Goal: Task Accomplishment & Management: Complete application form

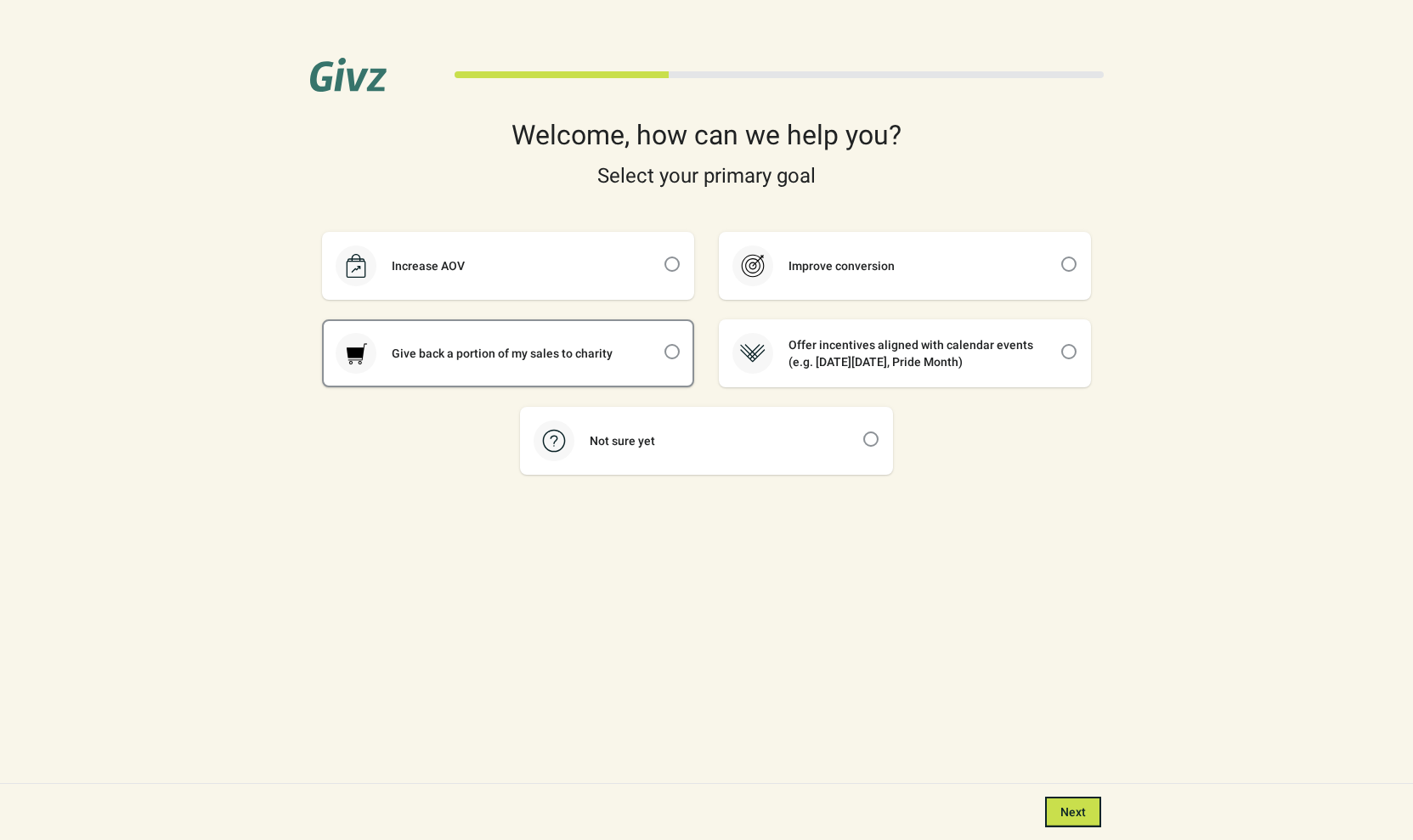
click at [562, 354] on div "Give back a portion of my sales to charity" at bounding box center [501, 353] width 252 height 17
checkbox input "true"
click at [1070, 812] on span "Next" at bounding box center [1072, 812] width 25 height 14
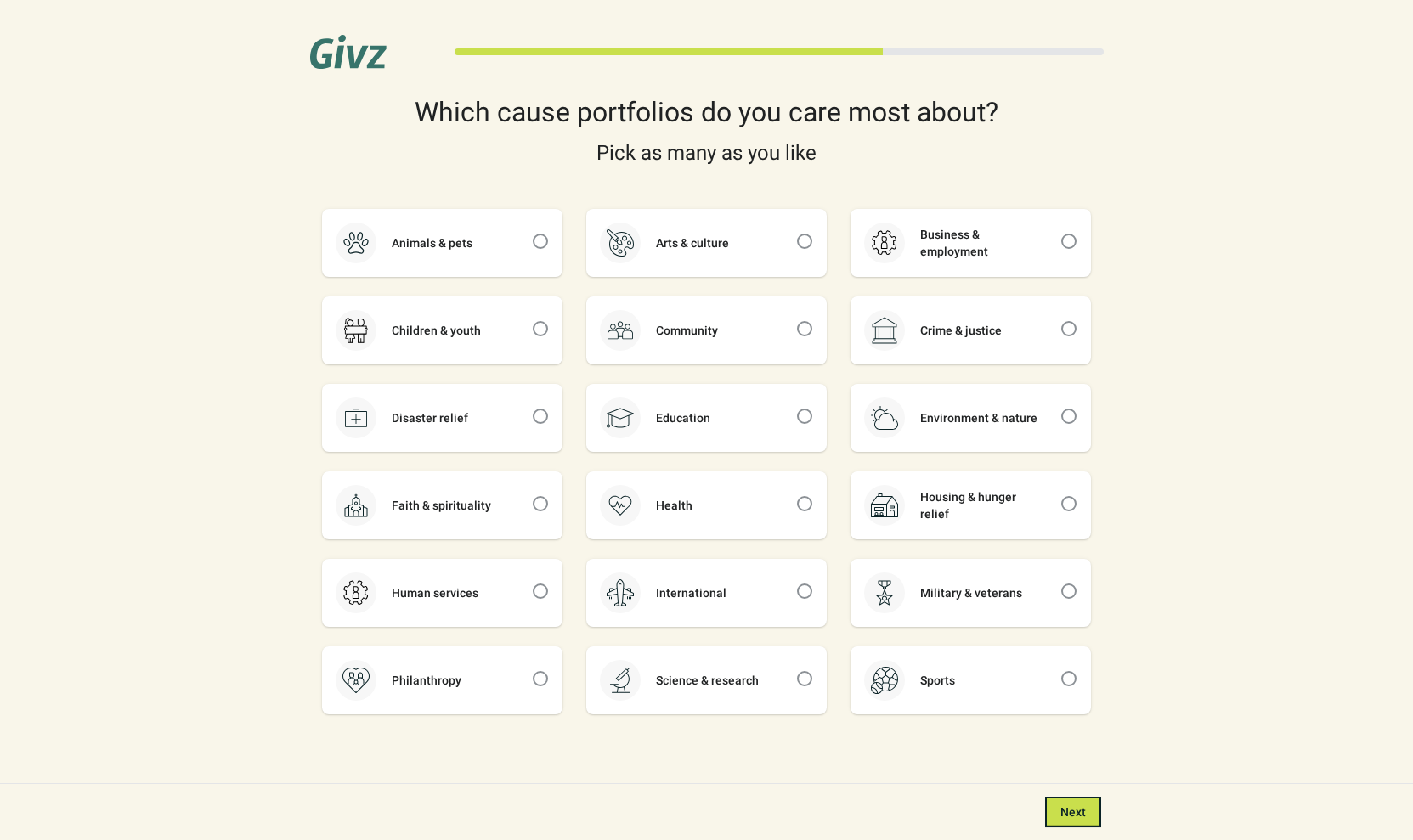
scroll to position [35, 0]
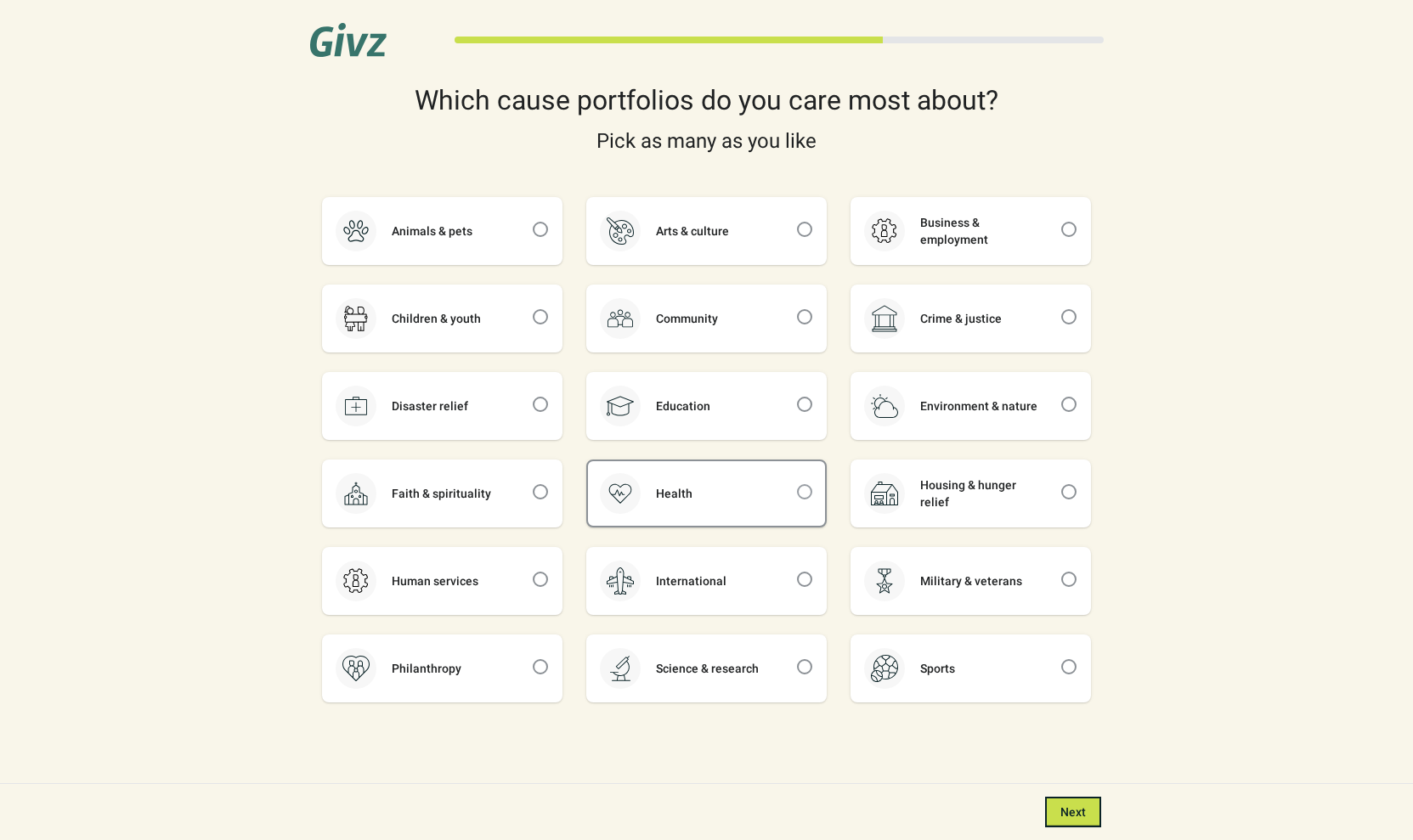
click at [805, 489] on span at bounding box center [804, 491] width 15 height 15
click at [797, 485] on input "checkbox" at bounding box center [796, 484] width 1 height 1
checkbox input "true"
click at [1062, 807] on span "Next" at bounding box center [1072, 812] width 25 height 14
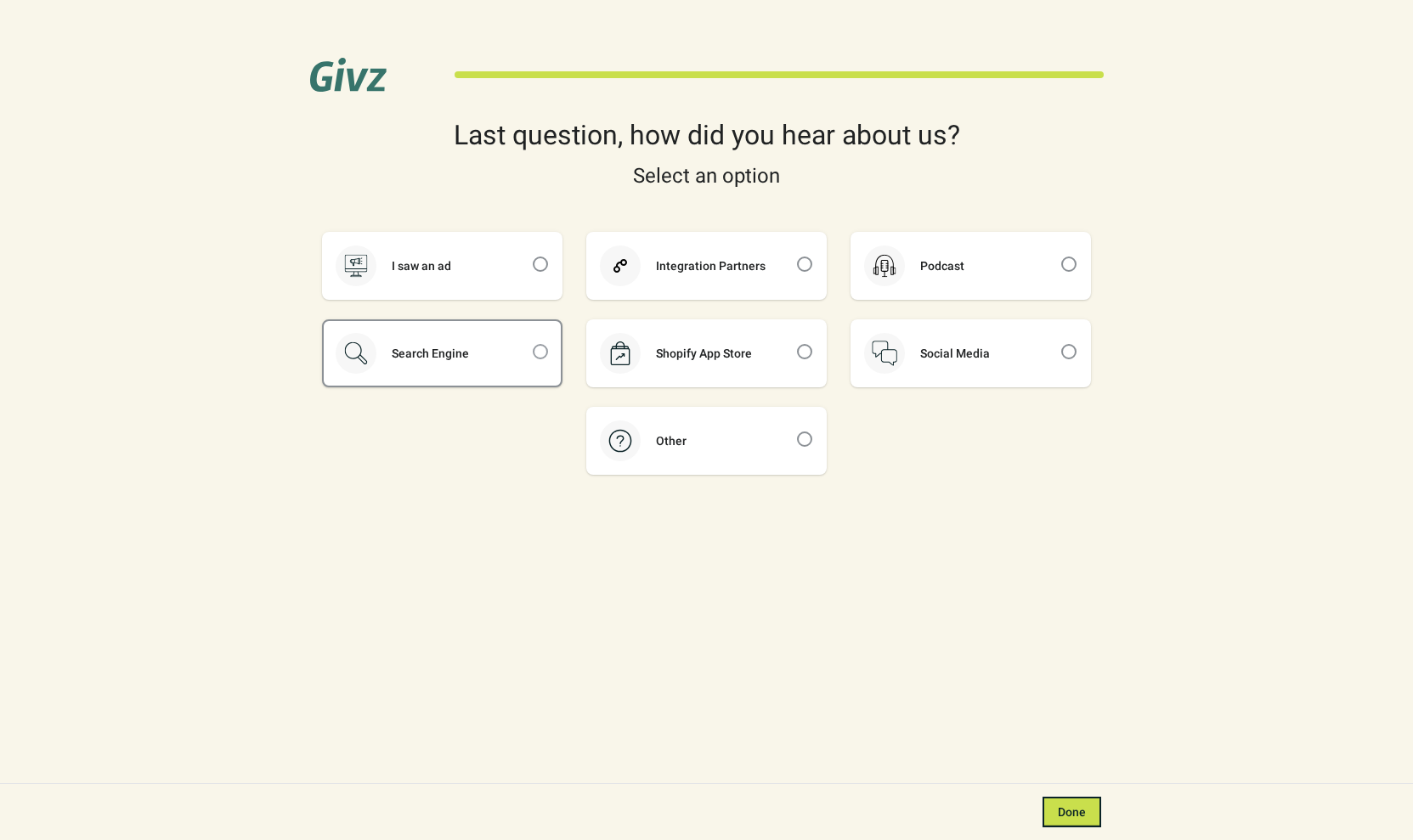
click at [532, 351] on span at bounding box center [540, 351] width 17 height 17
click at [533, 345] on input "checkbox" at bounding box center [533, 344] width 1 height 1
click at [541, 359] on span at bounding box center [540, 351] width 17 height 17
click at [533, 345] on input "checkbox" at bounding box center [533, 344] width 1 height 1
click at [507, 346] on div "Search Engine" at bounding box center [441, 353] width 237 height 64
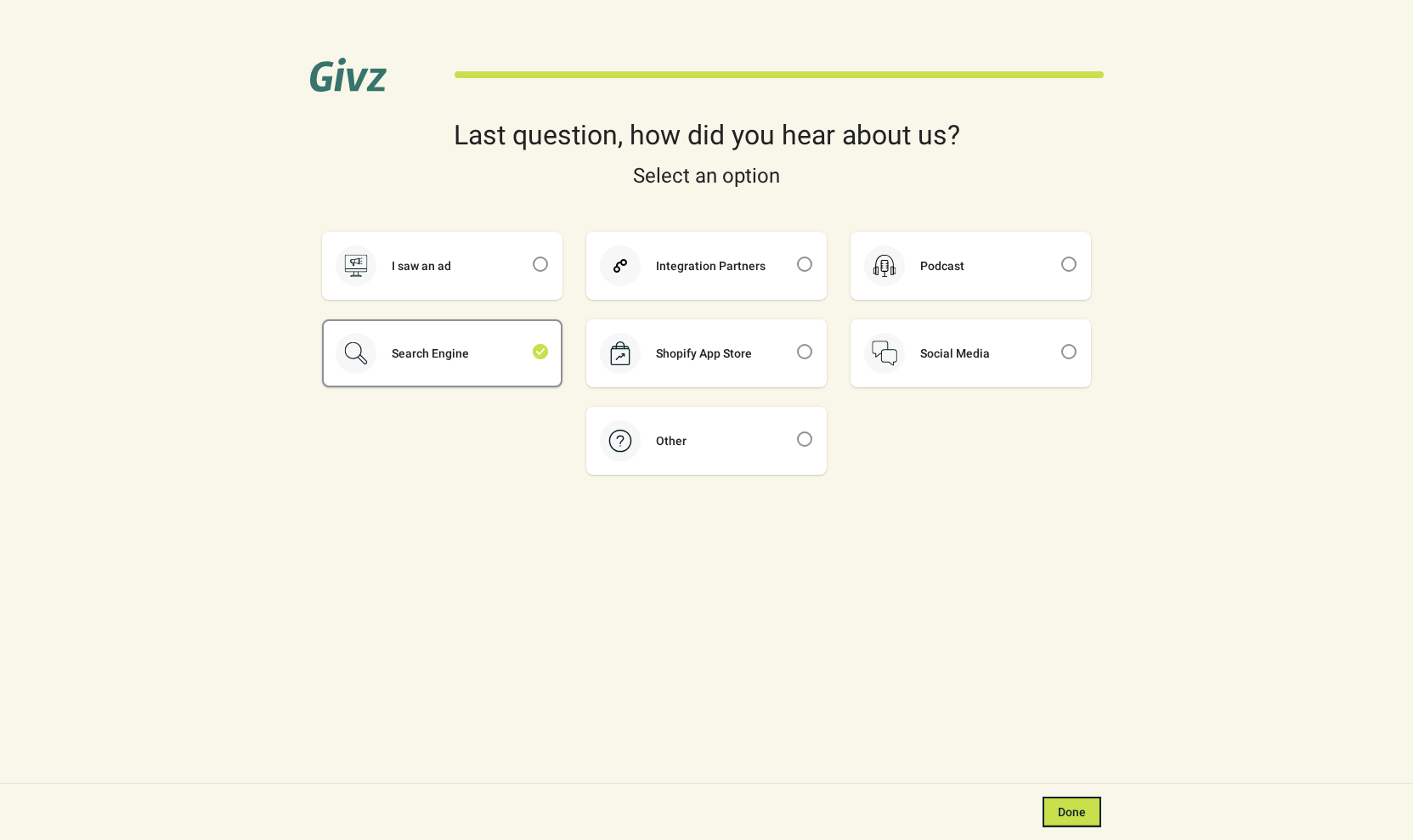
checkbox input "true"
click at [1065, 811] on span "Done" at bounding box center [1072, 812] width 28 height 14
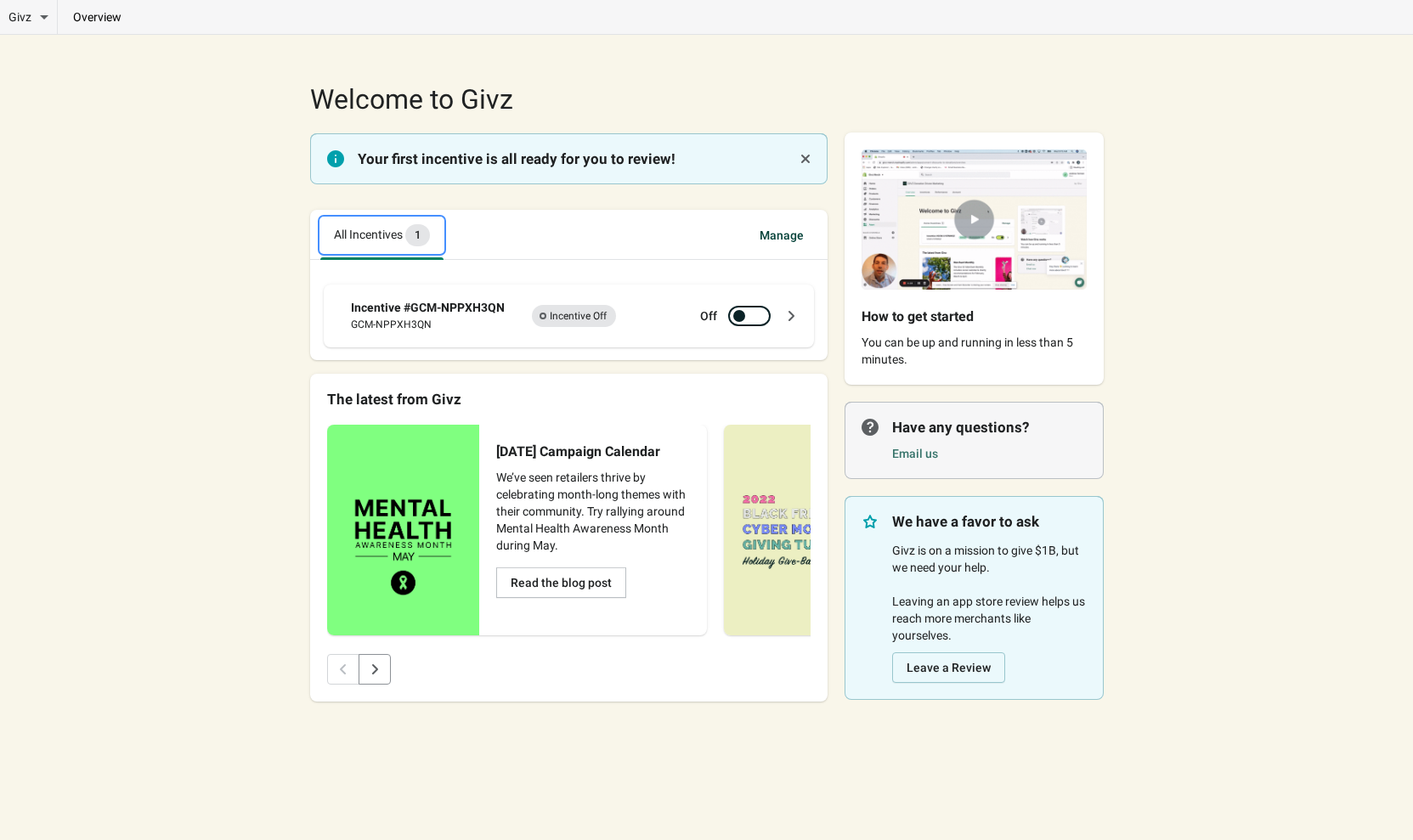
click at [419, 234] on span "New 1" at bounding box center [417, 235] width 25 height 22
click at [441, 309] on div "Incentive #GCM-NPPXH3QN" at bounding box center [429, 307] width 157 height 17
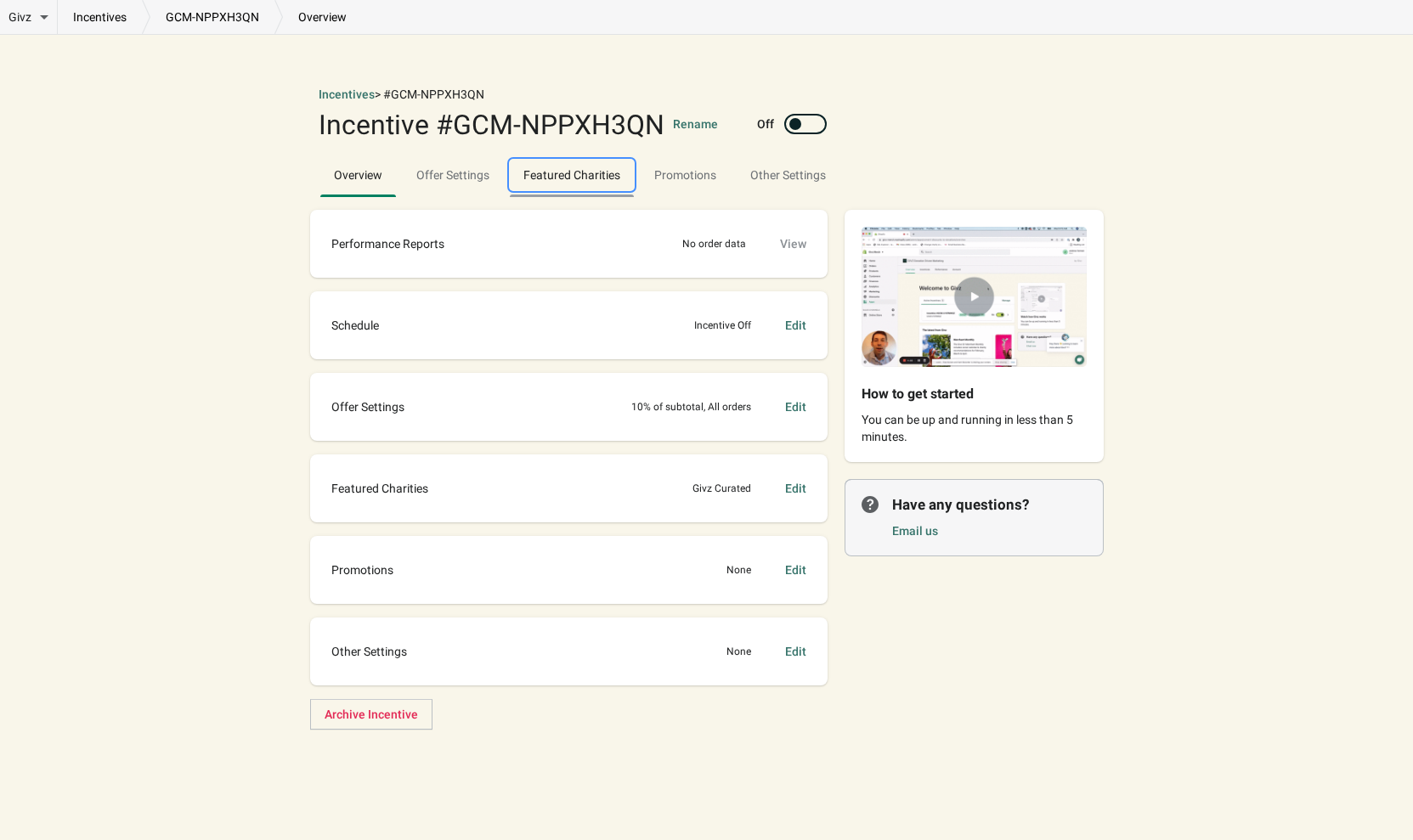
click at [569, 174] on span "Featured Charities" at bounding box center [571, 175] width 124 height 31
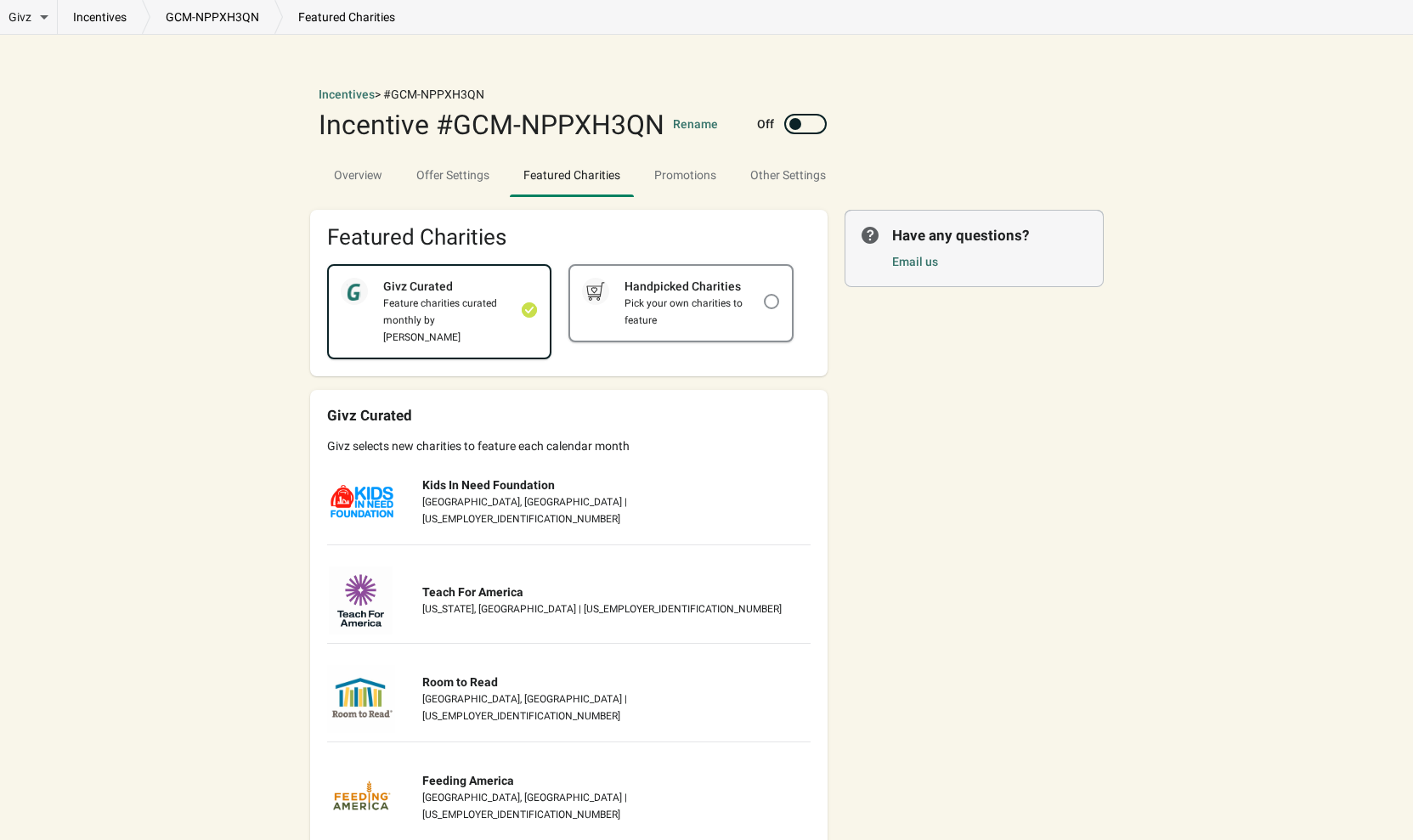
click at [725, 292] on div "Handpicked Charities" at bounding box center [686, 286] width 153 height 17
checkbox input "false"
checkbox input "true"
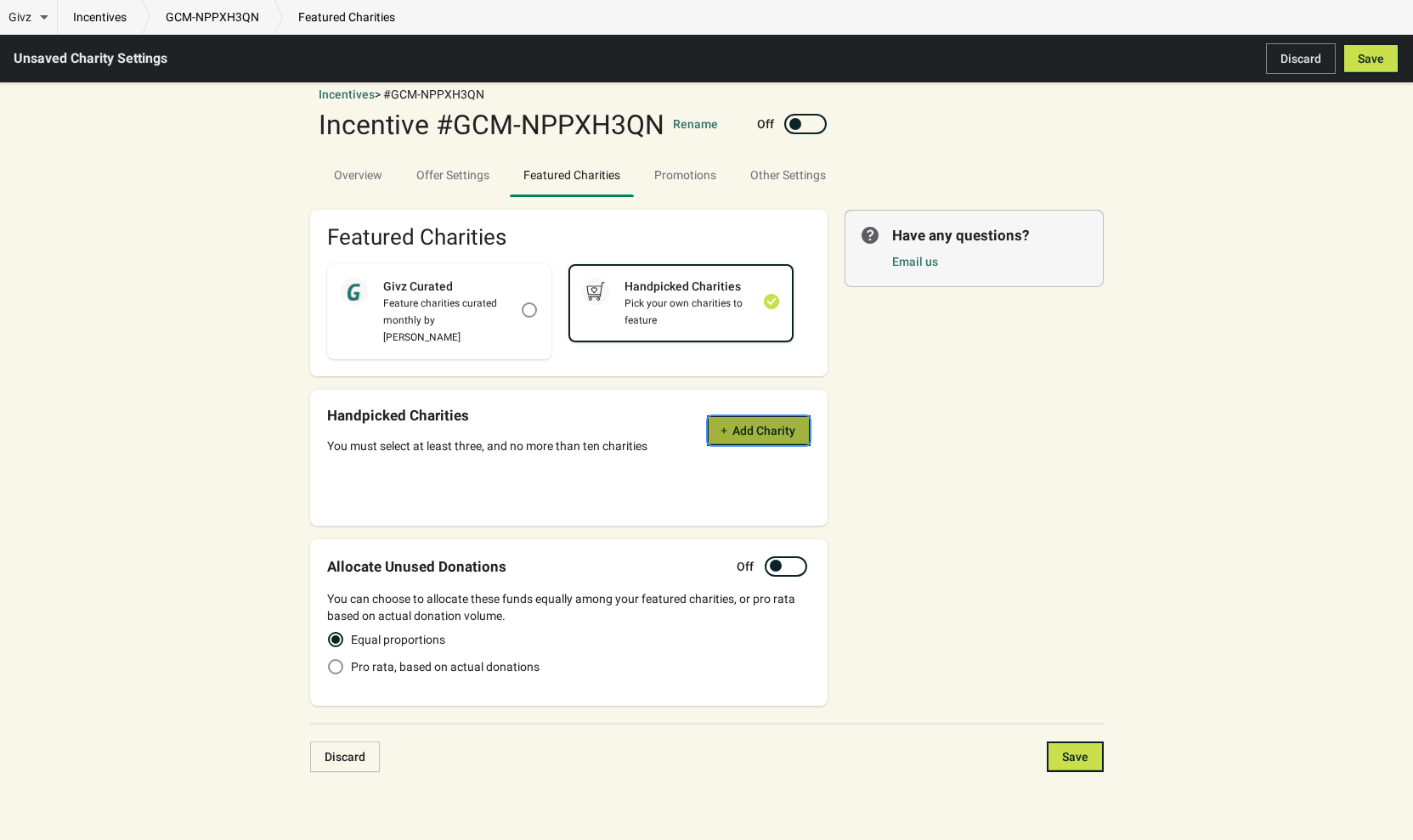
click at [734, 424] on span "Add Charity" at bounding box center [763, 430] width 63 height 14
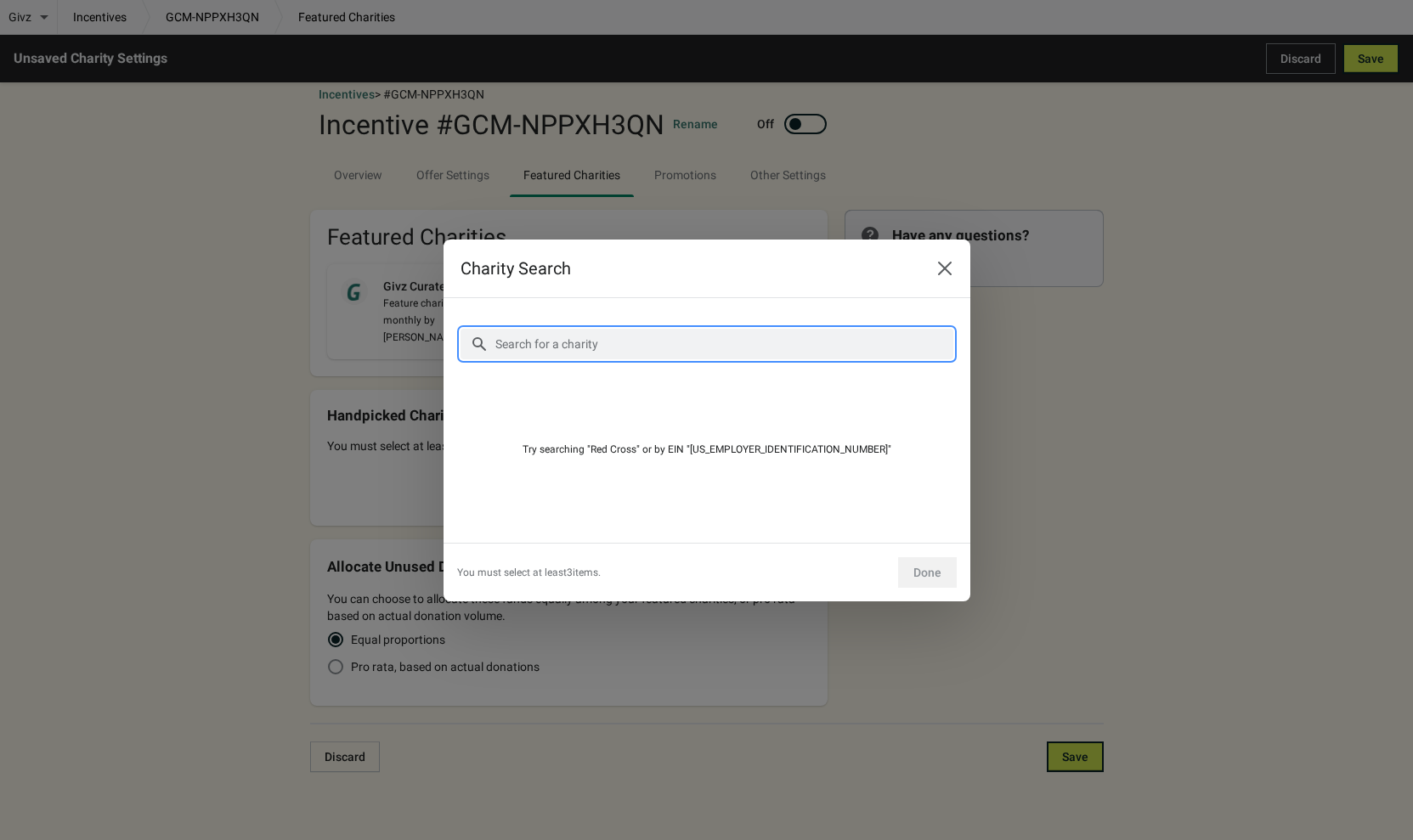
click at [560, 344] on input "Search for a charity" at bounding box center [723, 344] width 459 height 31
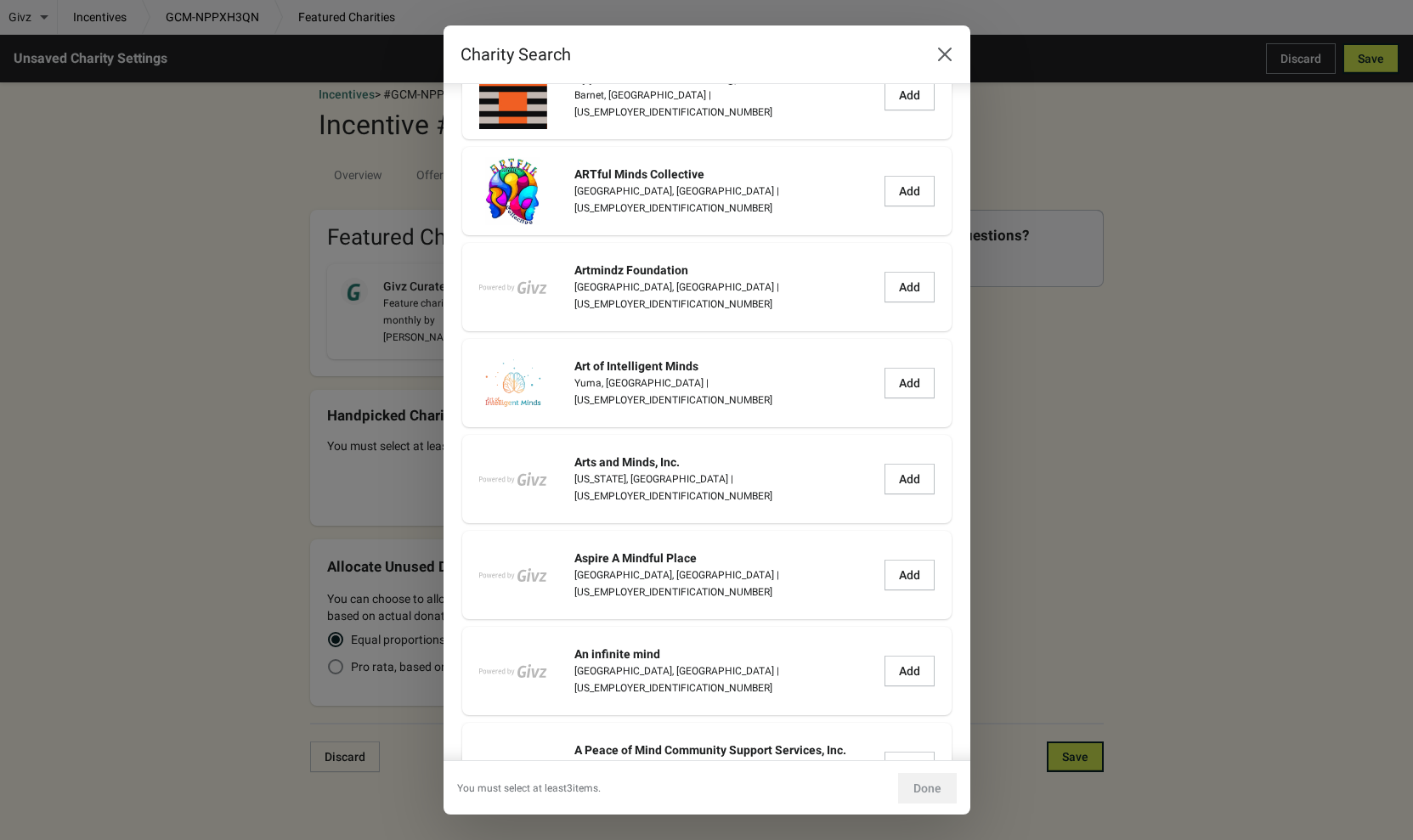
scroll to position [3374, 0]
click at [578, 45] on h2 "Charity Search" at bounding box center [687, 54] width 452 height 24
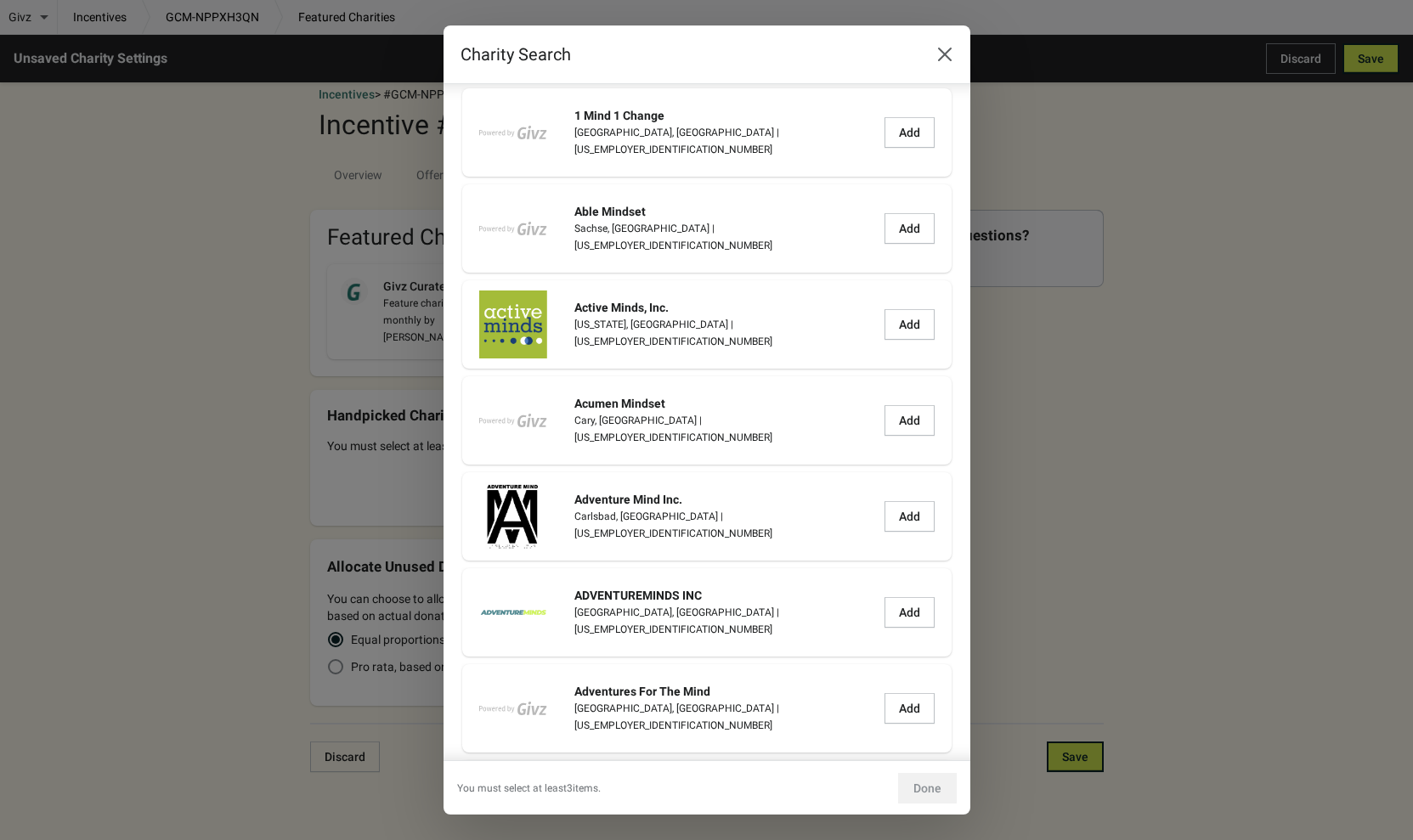
scroll to position [0, 0]
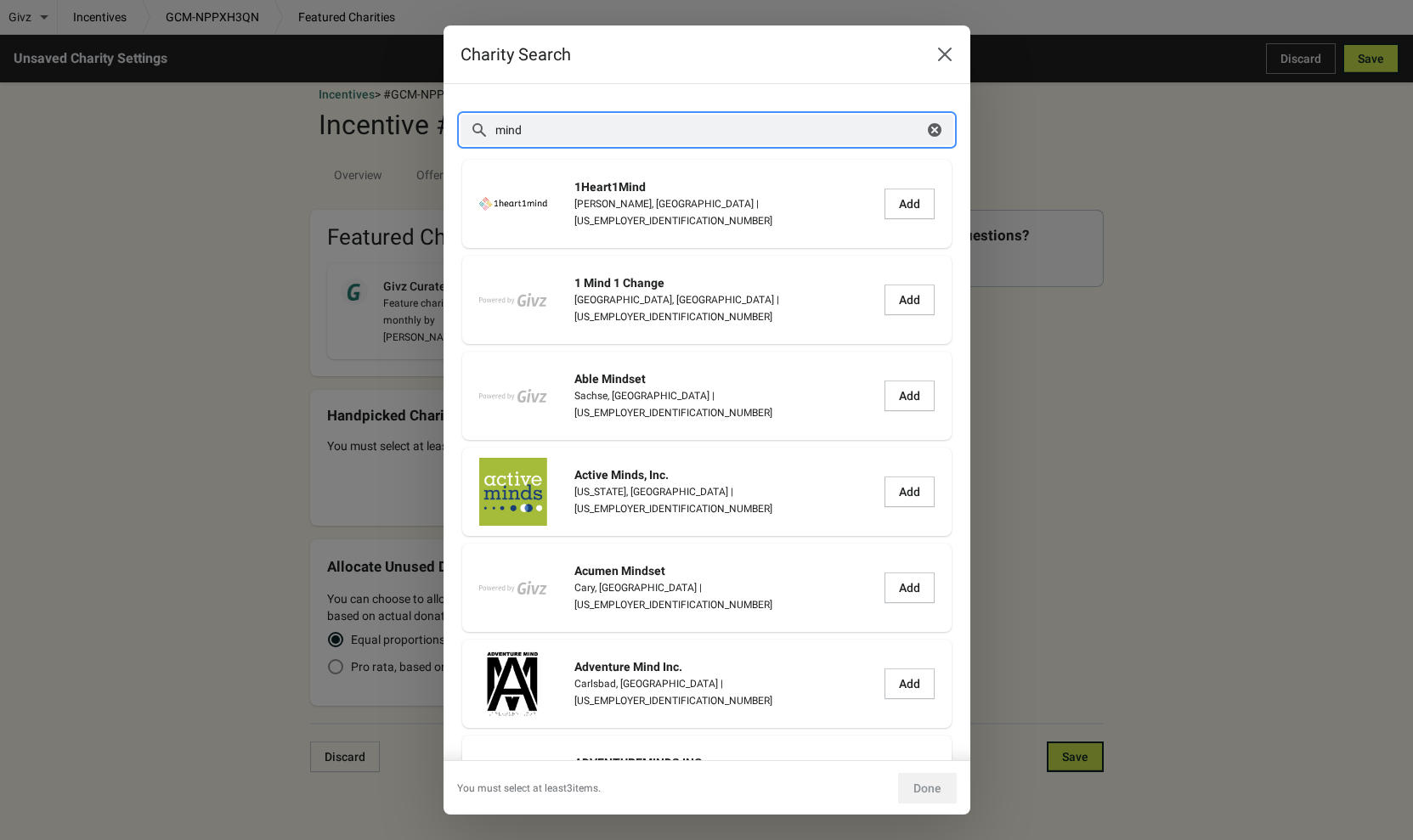
click at [544, 125] on input "mind" at bounding box center [708, 130] width 429 height 31
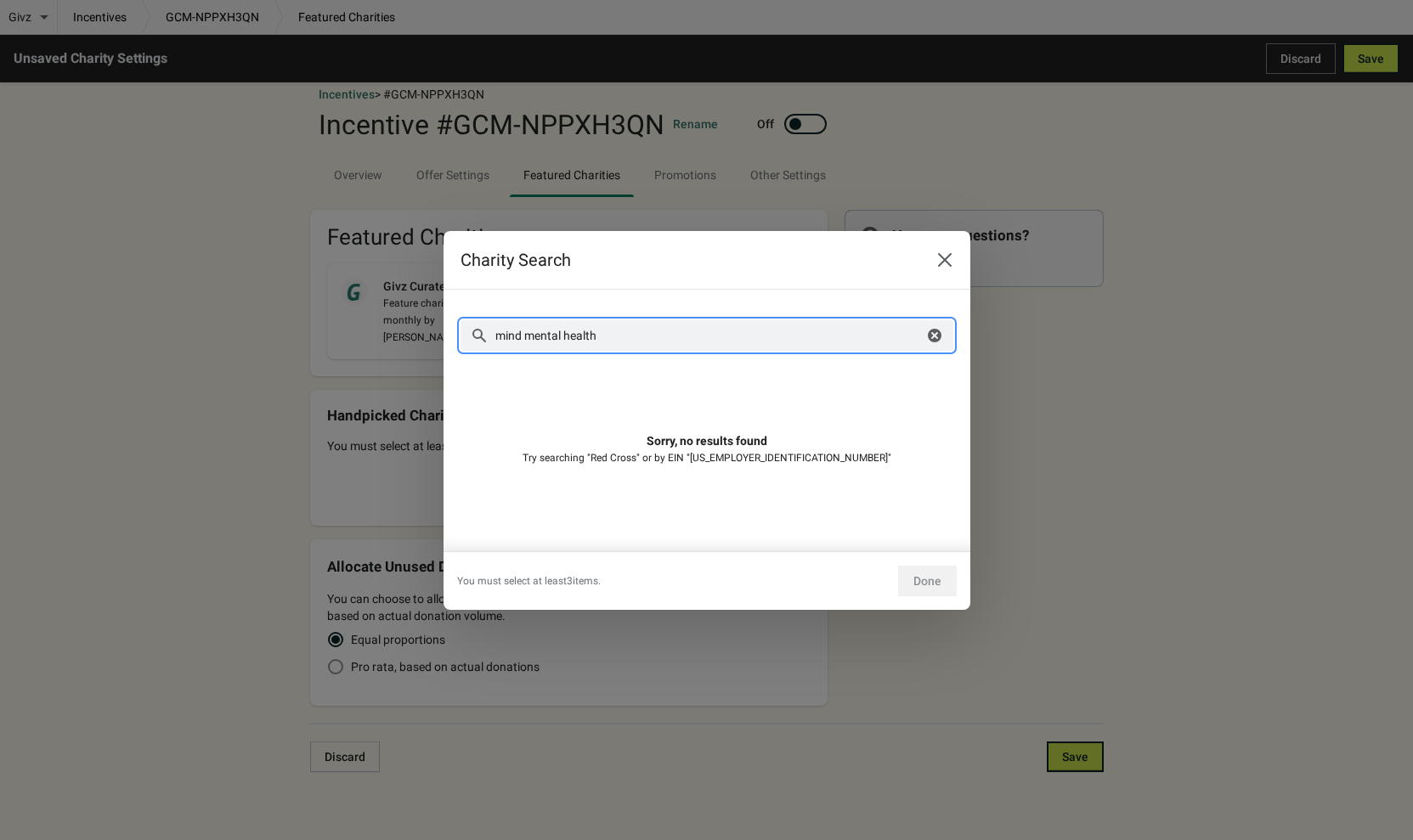
drag, startPoint x: 599, startPoint y: 334, endPoint x: 469, endPoint y: 330, distance: 130.1
click at [470, 330] on div "mind mental health Clear" at bounding box center [706, 336] width 493 height 31
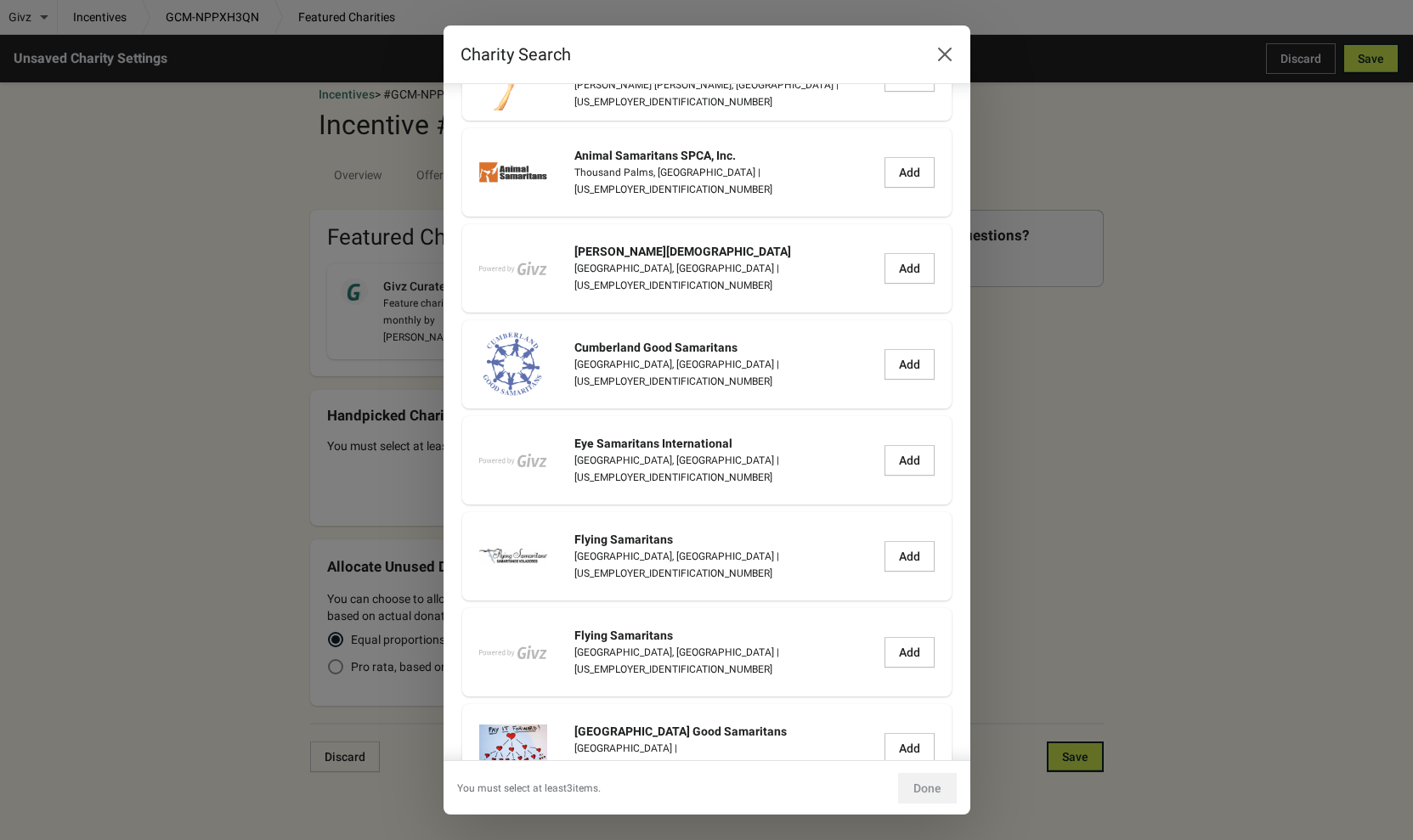
scroll to position [129, 0]
type input "samaritans"
click at [942, 49] on icon "Close" at bounding box center [944, 54] width 17 height 17
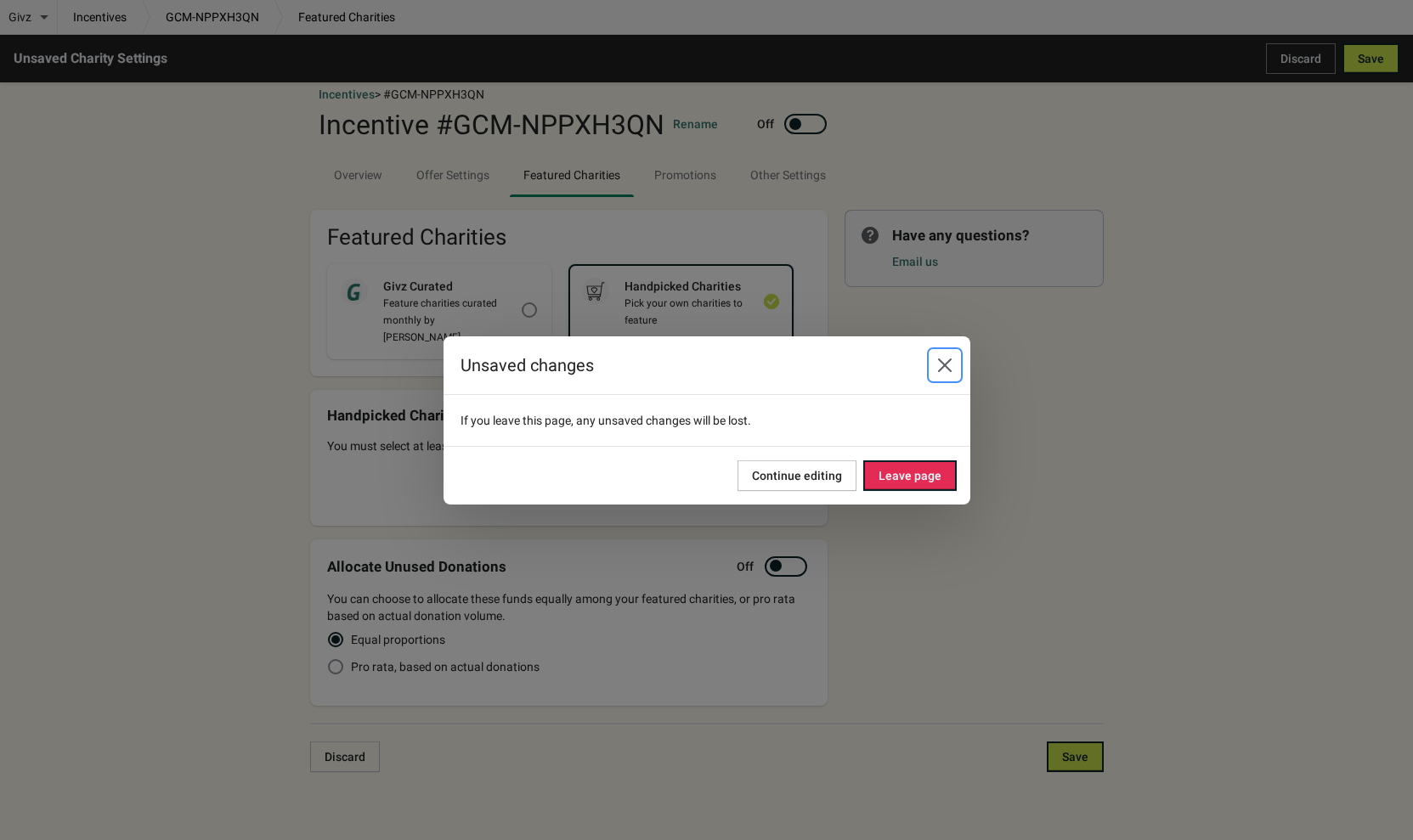
click at [943, 358] on icon "Close" at bounding box center [944, 365] width 17 height 17
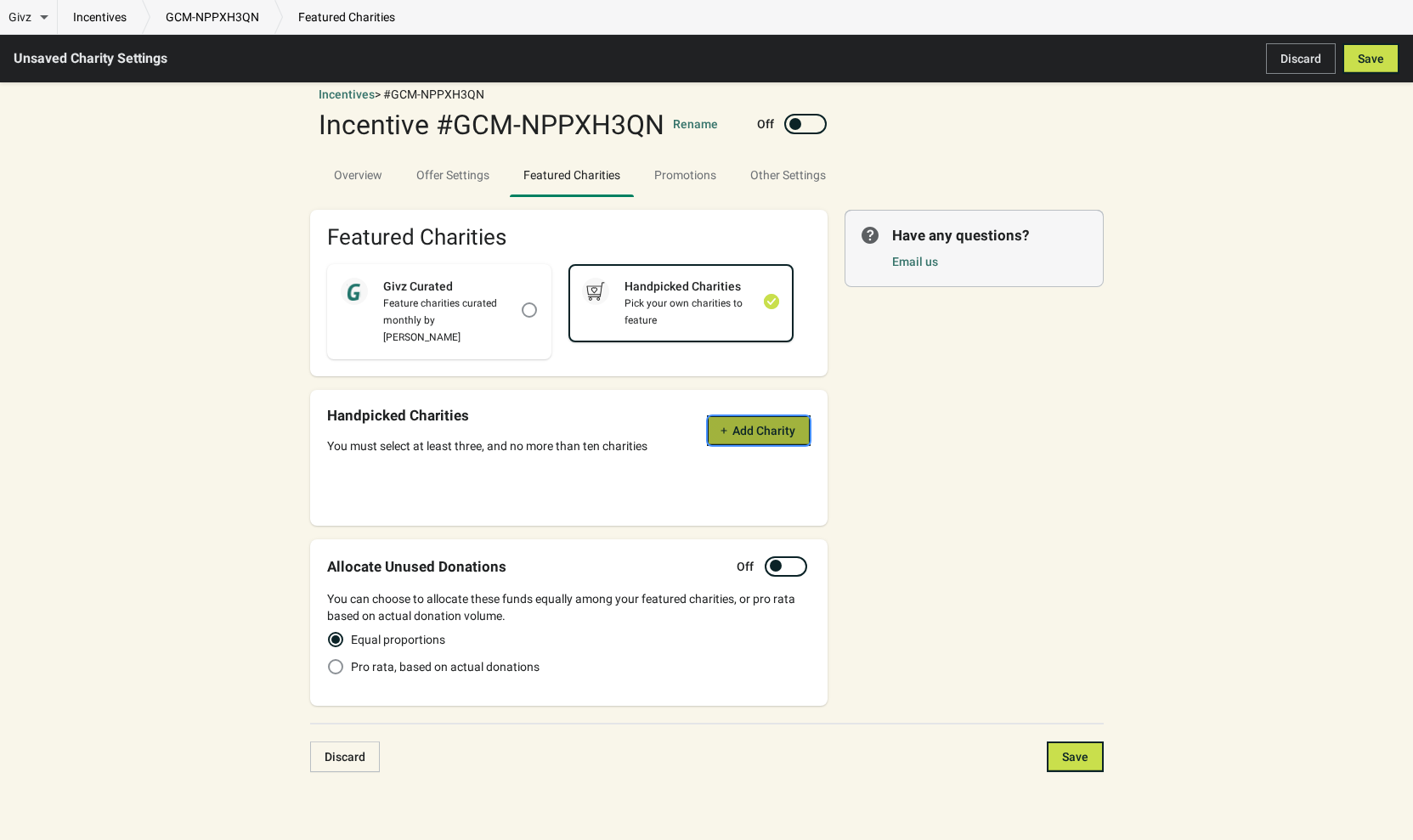
click at [743, 424] on span "Add Charity" at bounding box center [763, 430] width 63 height 14
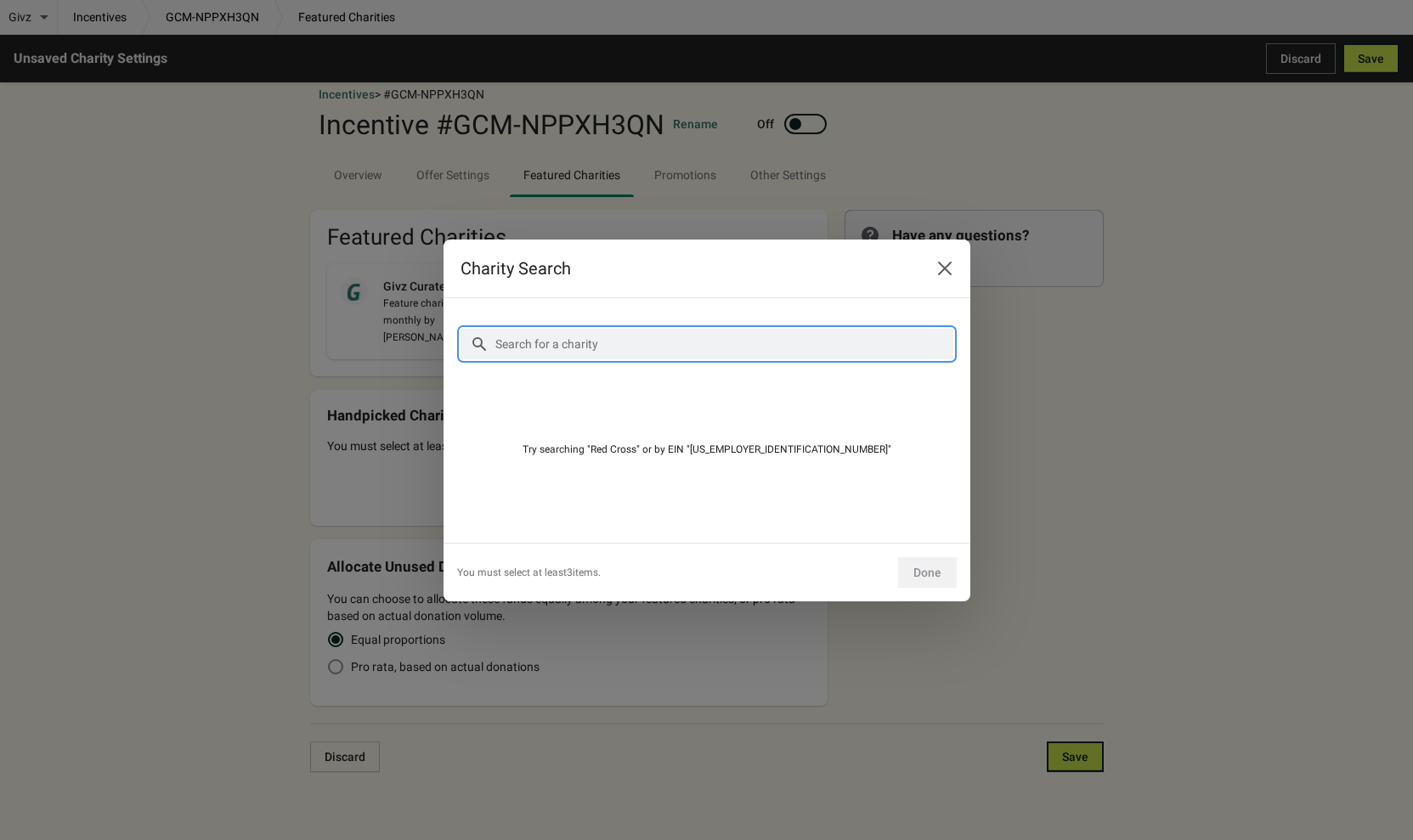
click at [538, 342] on input "Search for a charity" at bounding box center [723, 344] width 459 height 31
paste input "https://www.mind.org.uk/"
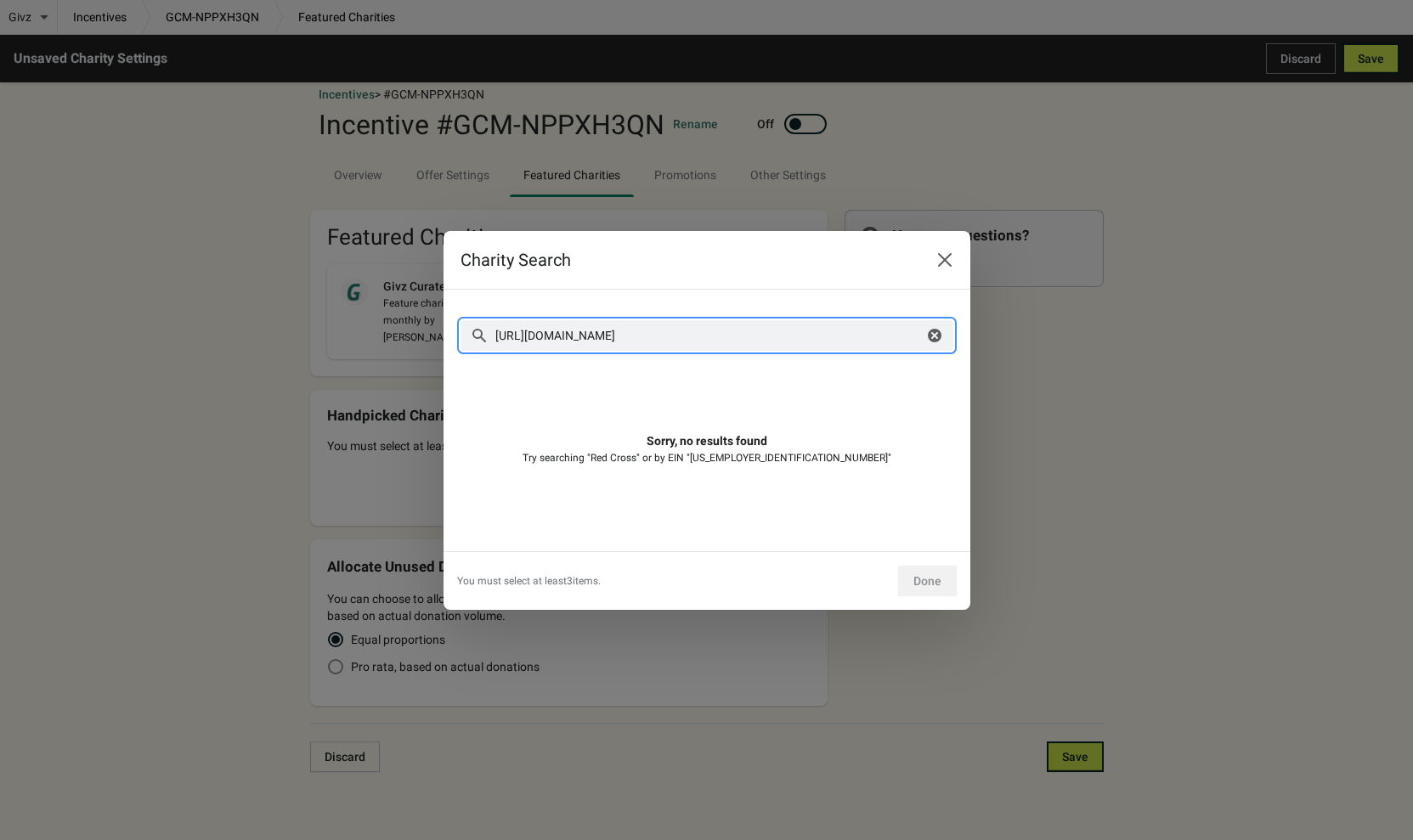
drag, startPoint x: 534, startPoint y: 332, endPoint x: 445, endPoint y: 329, distance: 89.1
click at [445, 329] on section "Search for a charity https://www.mind.org.uk/ Clear More filters Sorry, no resu…" at bounding box center [706, 420] width 527 height 262
click at [610, 335] on input "www.mind.org.uk/" at bounding box center [708, 336] width 429 height 31
drag, startPoint x: 525, startPoint y: 332, endPoint x: 460, endPoint y: 328, distance: 65.1
click at [460, 328] on div "www.mind.org.uk Clear" at bounding box center [706, 336] width 493 height 31
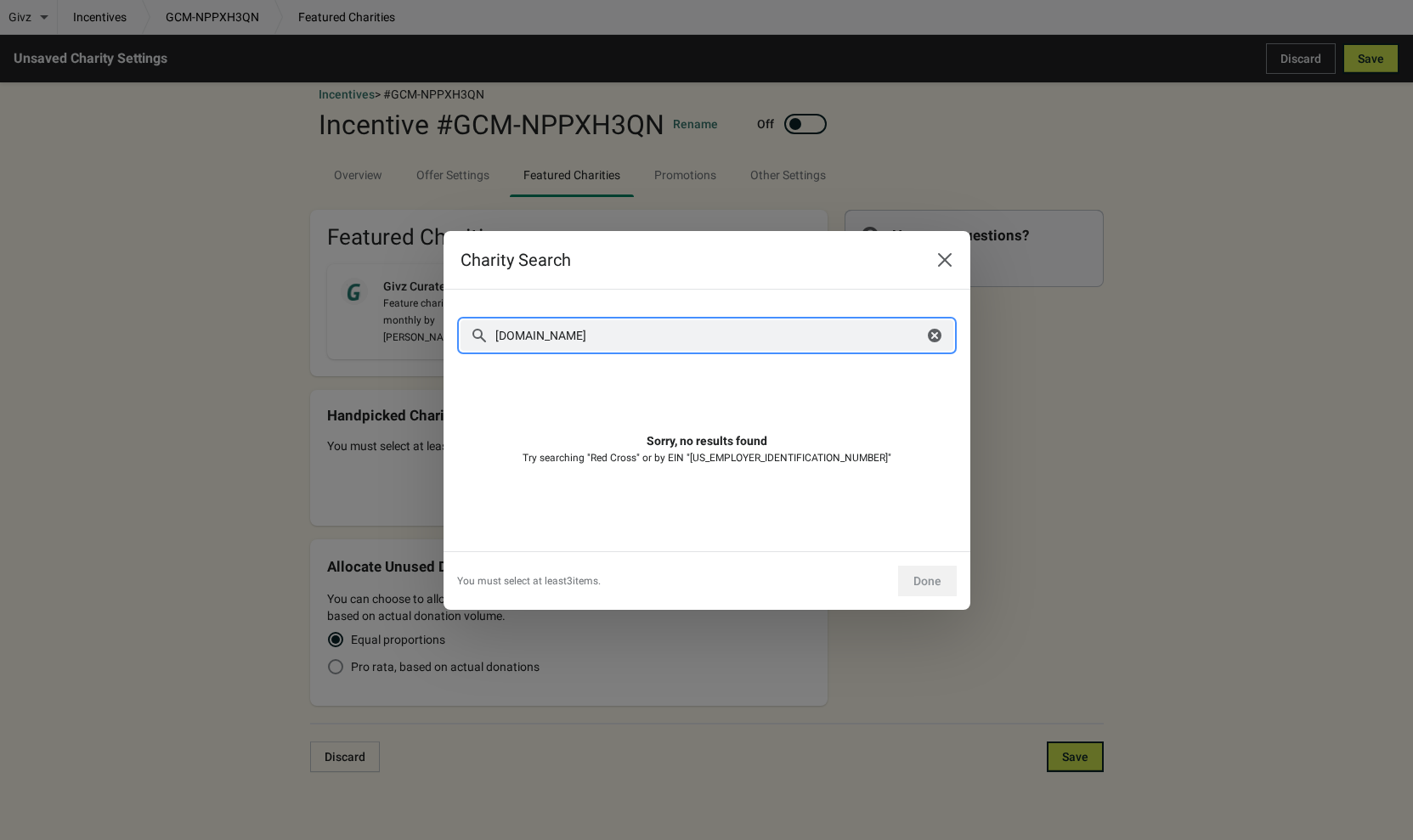
click at [541, 335] on input "mind.org.uk" at bounding box center [708, 336] width 429 height 31
click at [570, 334] on input "mind.uk" at bounding box center [708, 336] width 429 height 31
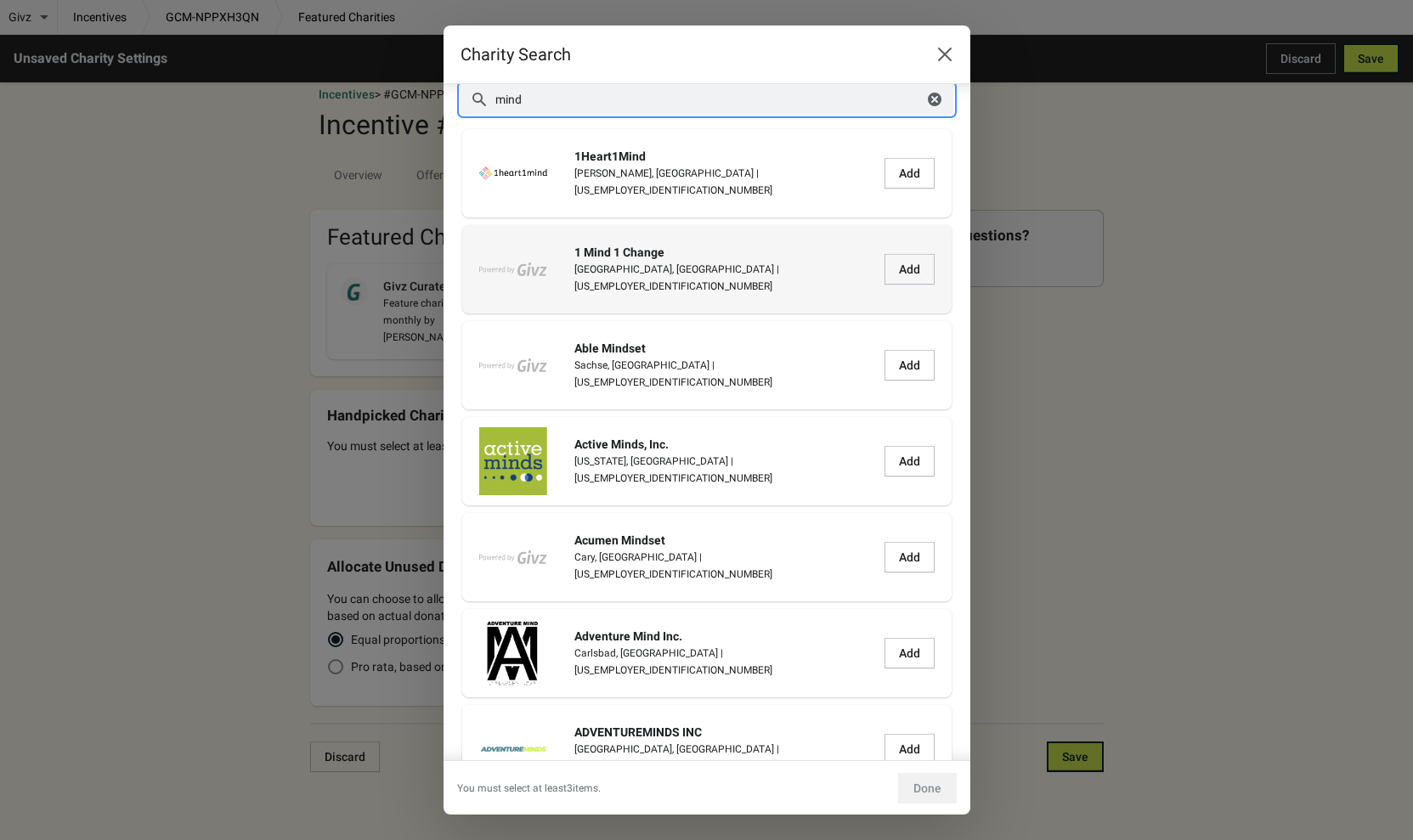
scroll to position [44, 0]
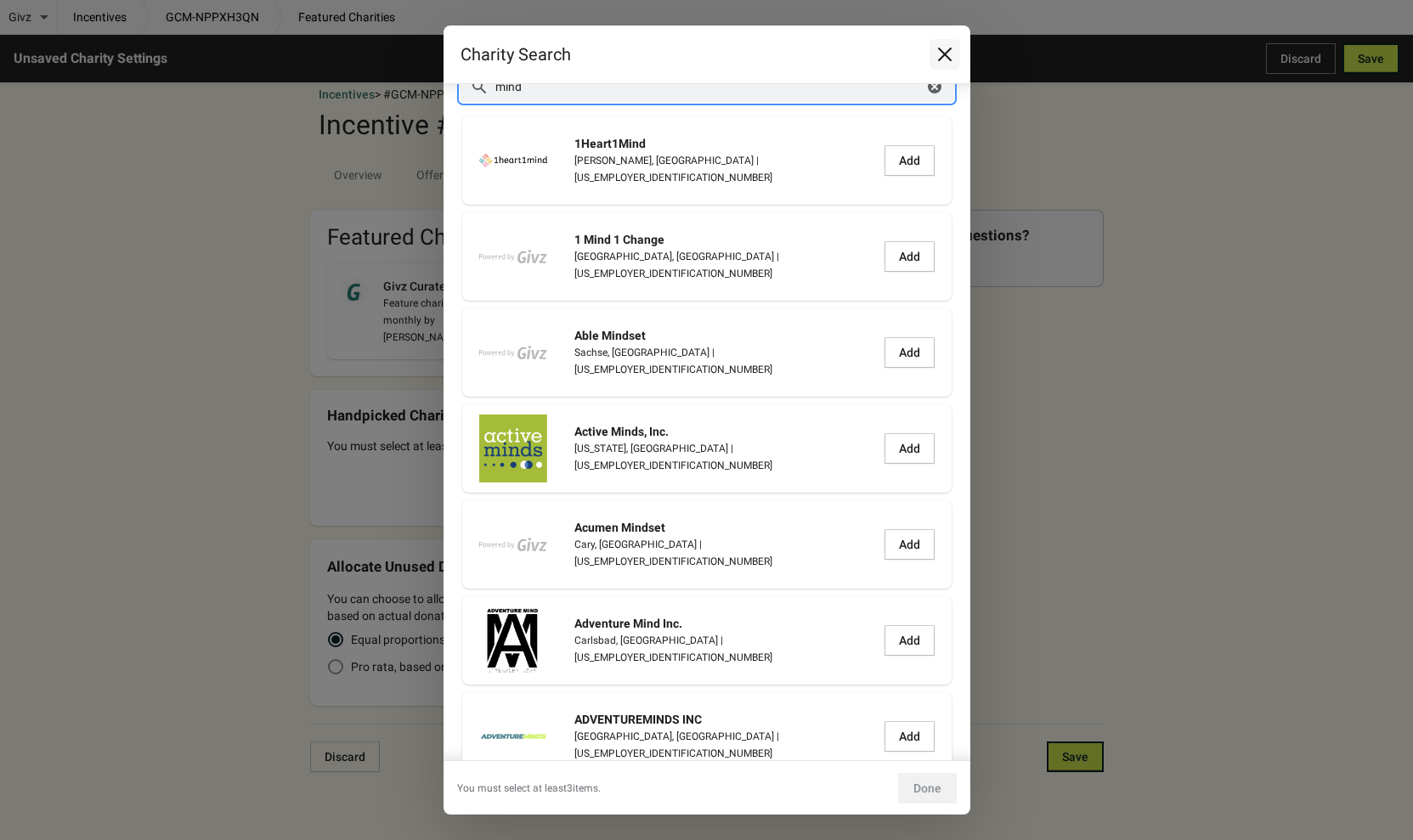
type input "mind"
click at [942, 51] on icon "Close" at bounding box center [944, 54] width 17 height 17
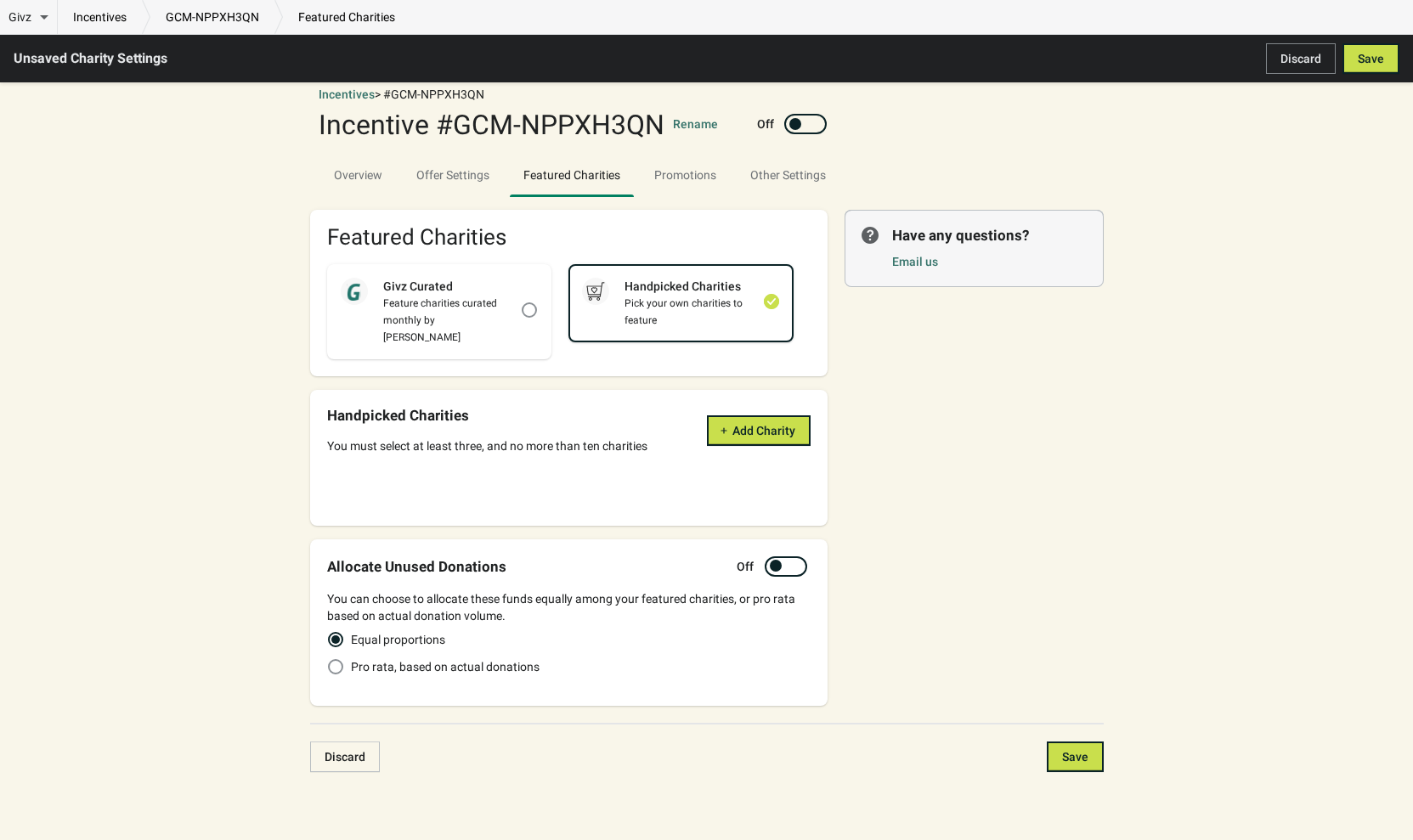
click at [167, 380] on div "Givz Overview Incentives Performance Overview Donations Qualifying Orders Chari…" at bounding box center [706, 420] width 1413 height 840
drag, startPoint x: 193, startPoint y: 347, endPoint x: 8, endPoint y: 310, distance: 188.7
click at [191, 347] on div "Givz Overview Incentives Performance Overview Donations Qualifying Orders Chari…" at bounding box center [706, 420] width 1413 height 840
click at [1297, 53] on span "Discard" at bounding box center [1300, 58] width 41 height 14
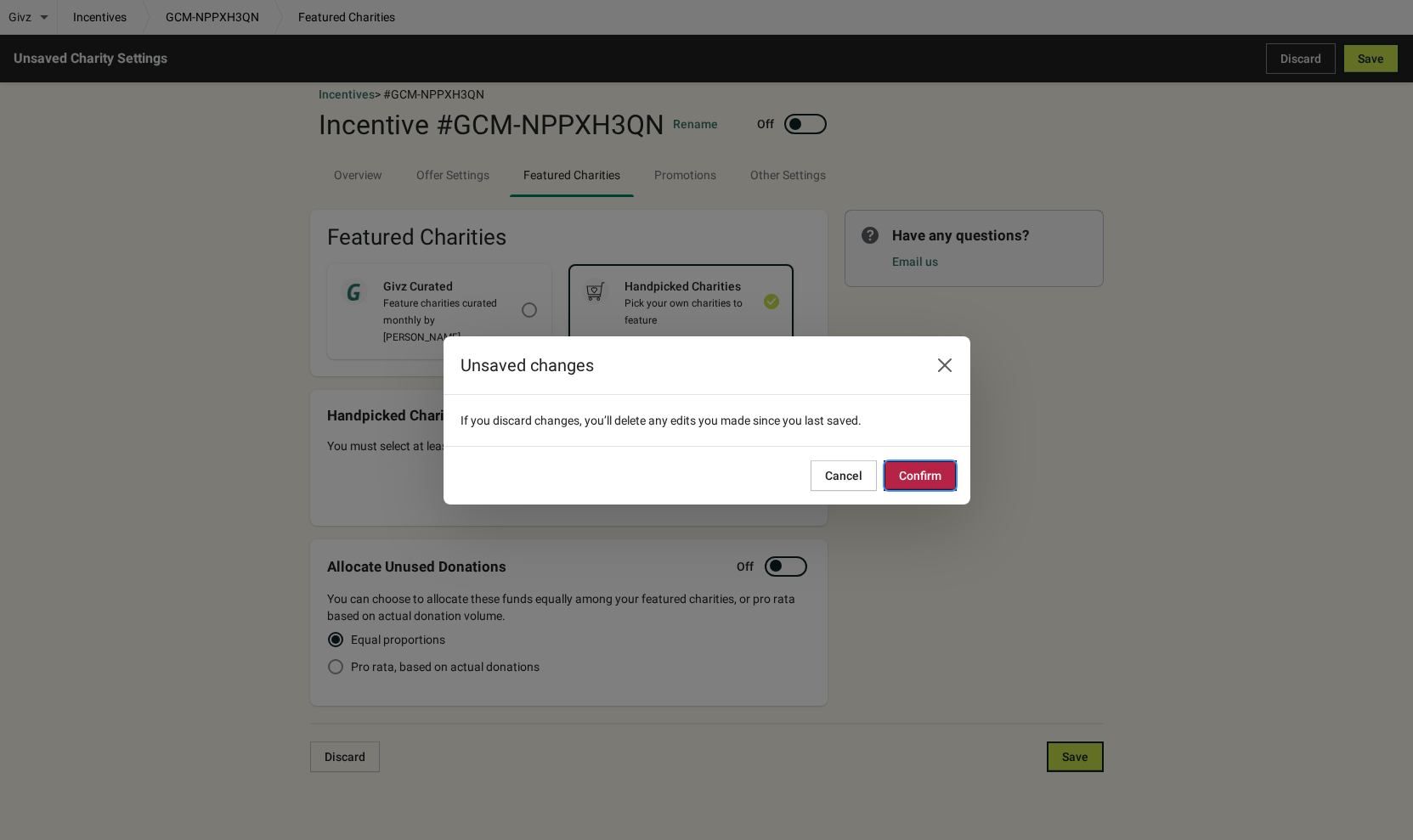
click at [926, 479] on span "Confirm" at bounding box center [920, 475] width 43 height 14
checkbox input "true"
checkbox input "false"
